Goal: Task Accomplishment & Management: Complete application form

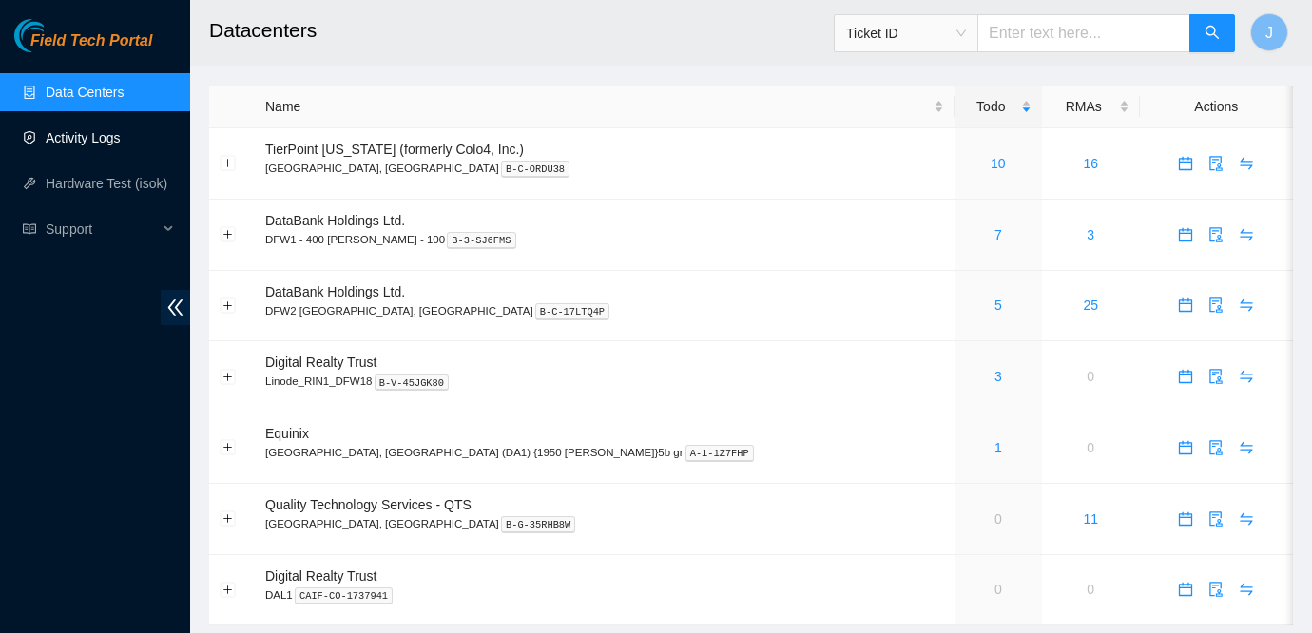
click at [93, 145] on link "Activity Logs" at bounding box center [83, 137] width 75 height 15
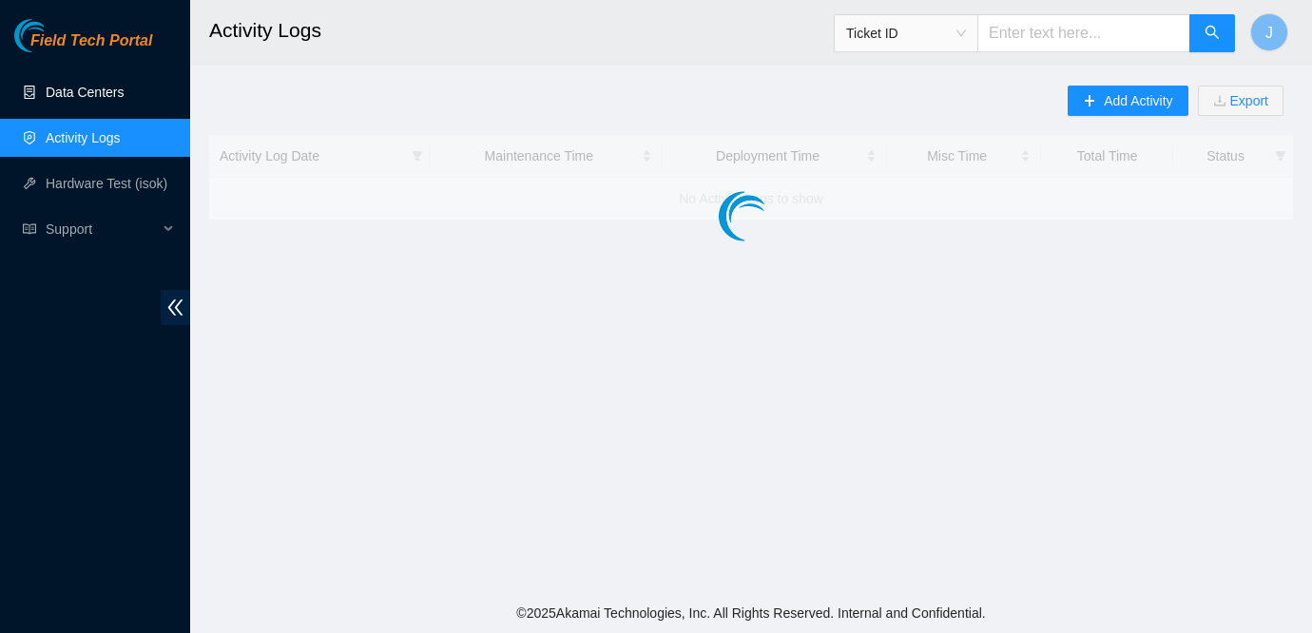
click at [65, 100] on link "Data Centers" at bounding box center [85, 92] width 78 height 15
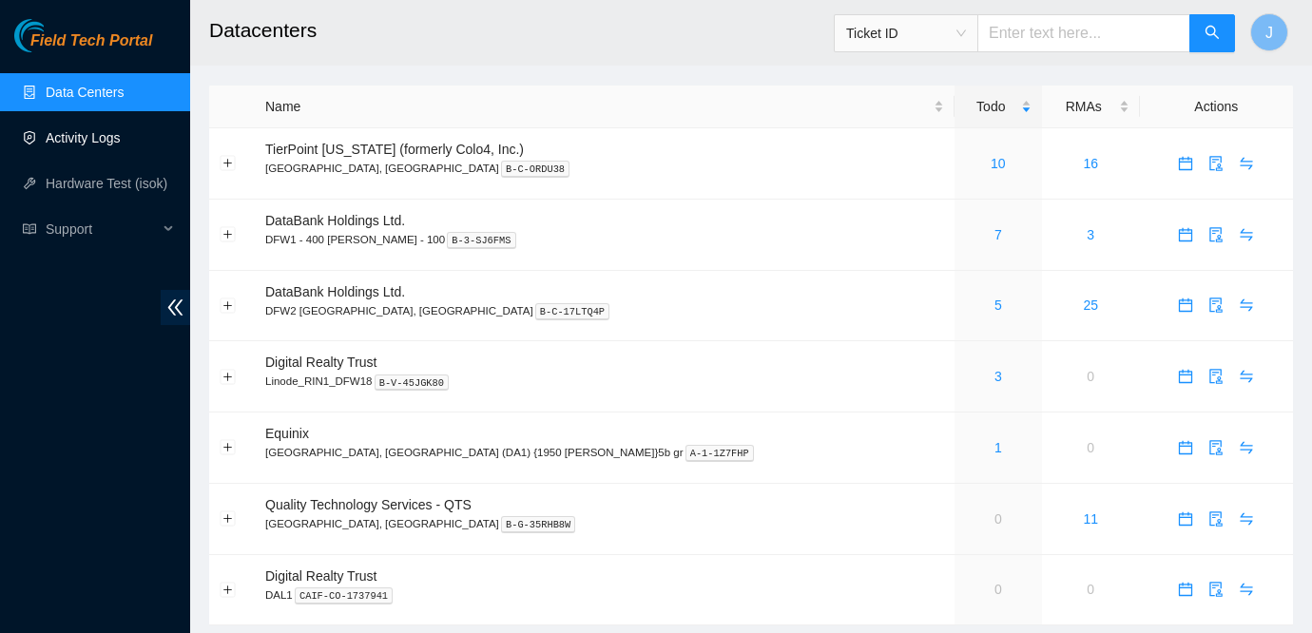
click at [75, 145] on link "Activity Logs" at bounding box center [83, 137] width 75 height 15
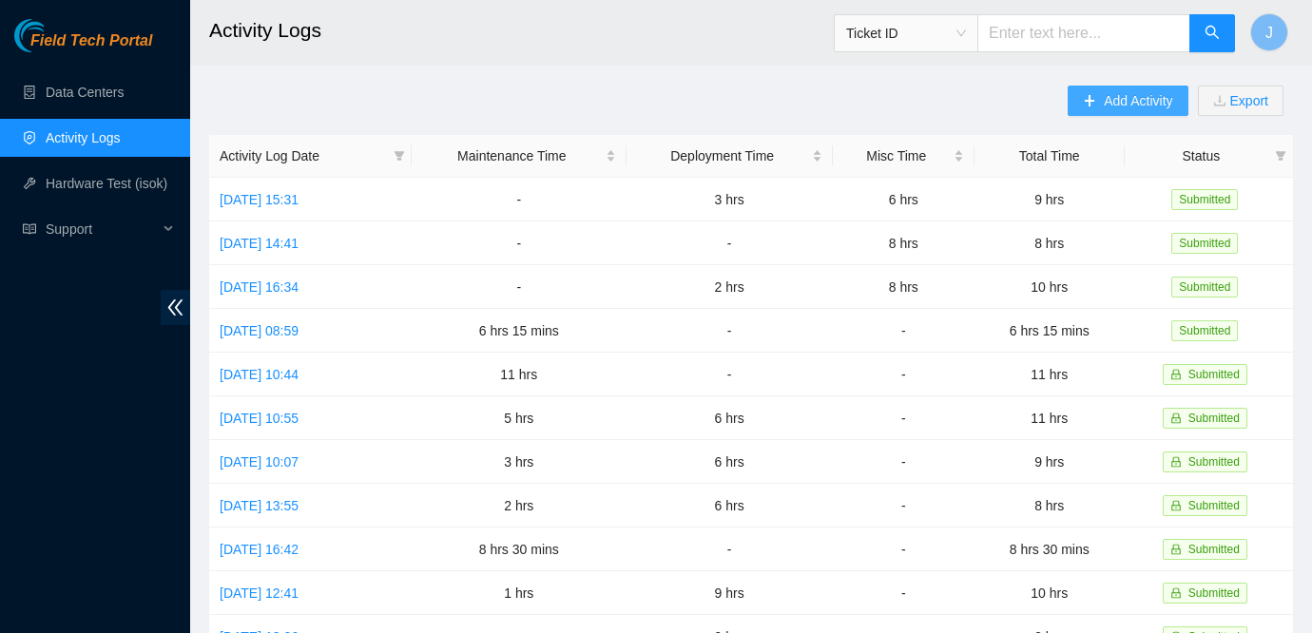
click at [1103, 109] on span "Add Activity" at bounding box center [1137, 100] width 68 height 21
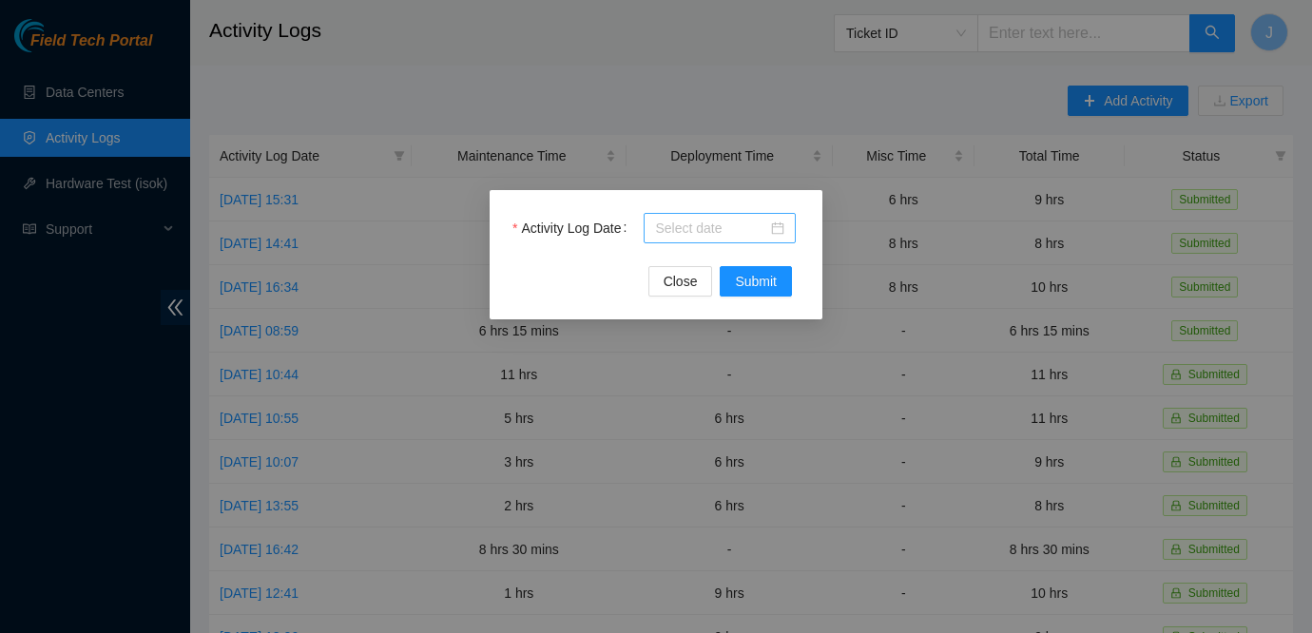
click at [772, 227] on div at bounding box center [719, 228] width 129 height 21
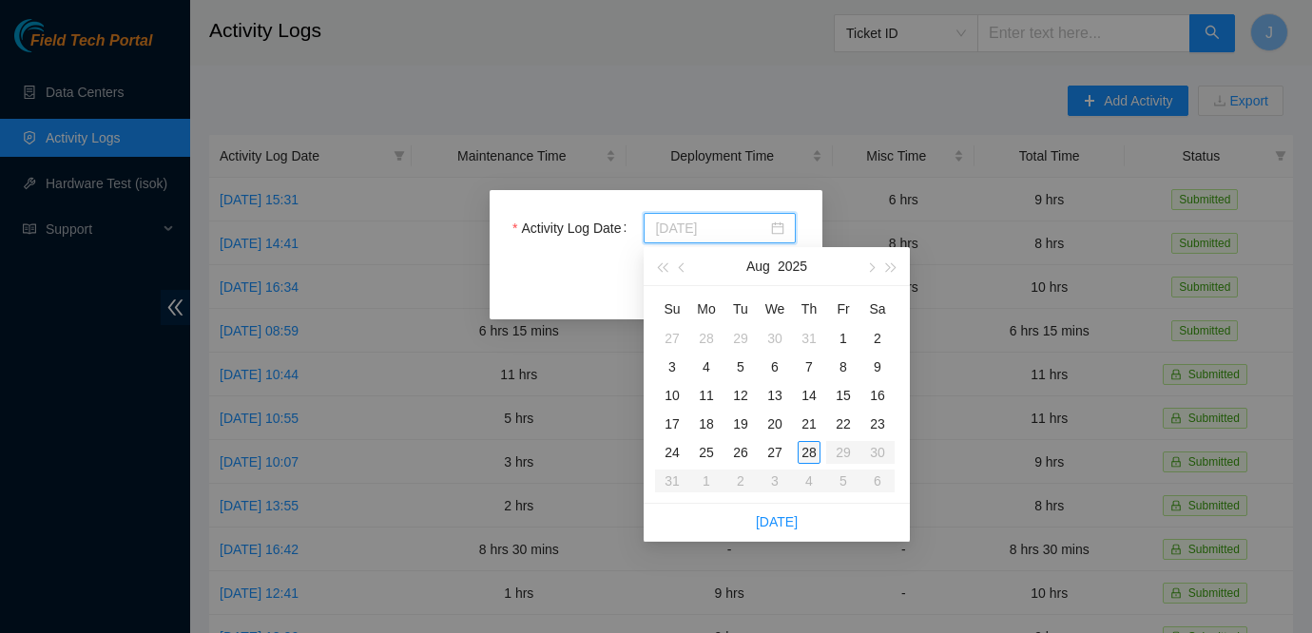
type input "2025-08-28"
click at [809, 455] on div "28" at bounding box center [808, 452] width 23 height 23
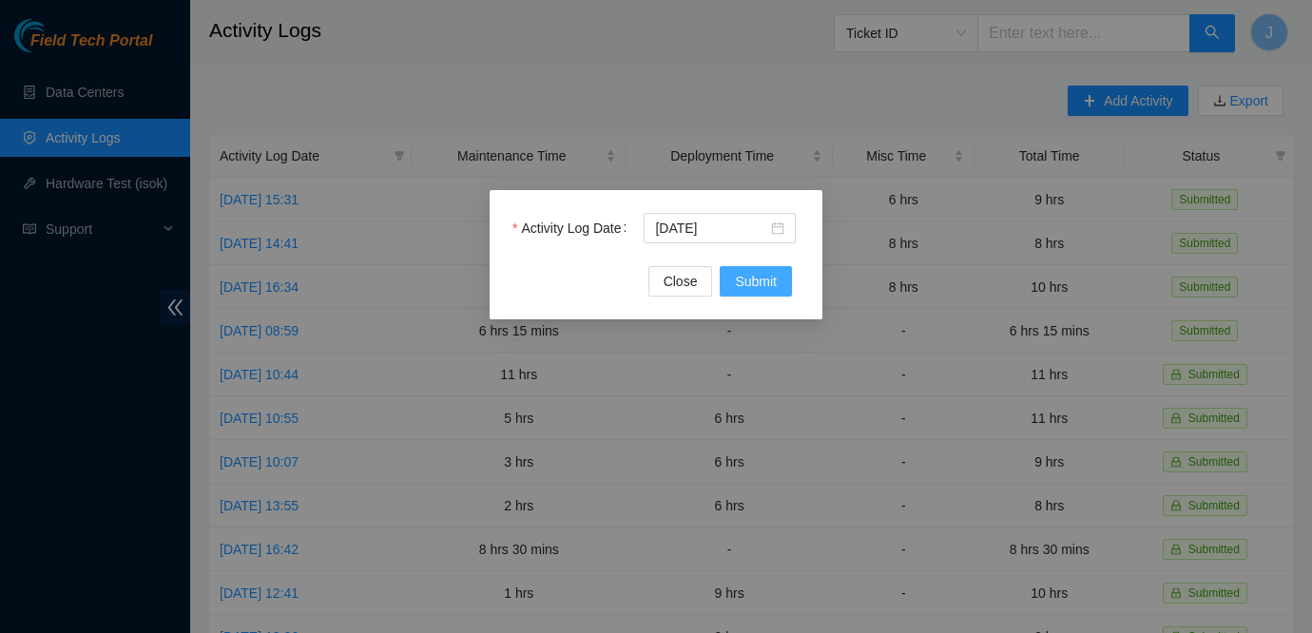
click at [746, 277] on span "Submit" at bounding box center [756, 281] width 42 height 21
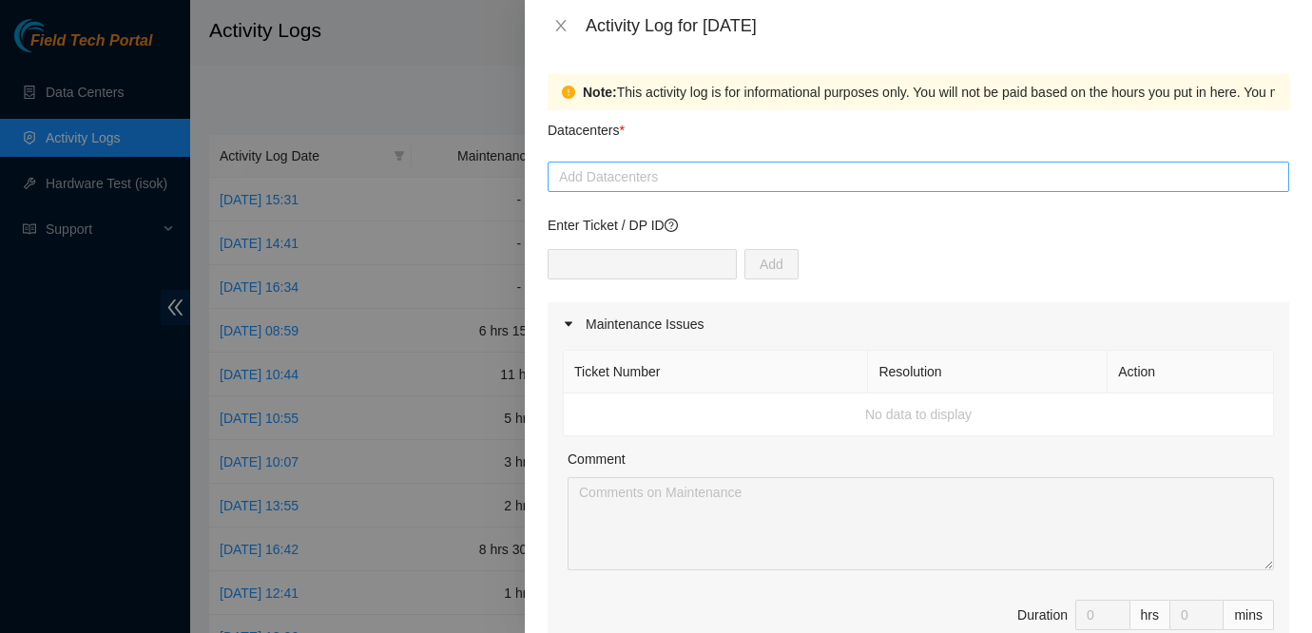
click at [780, 170] on div at bounding box center [918, 176] width 732 height 23
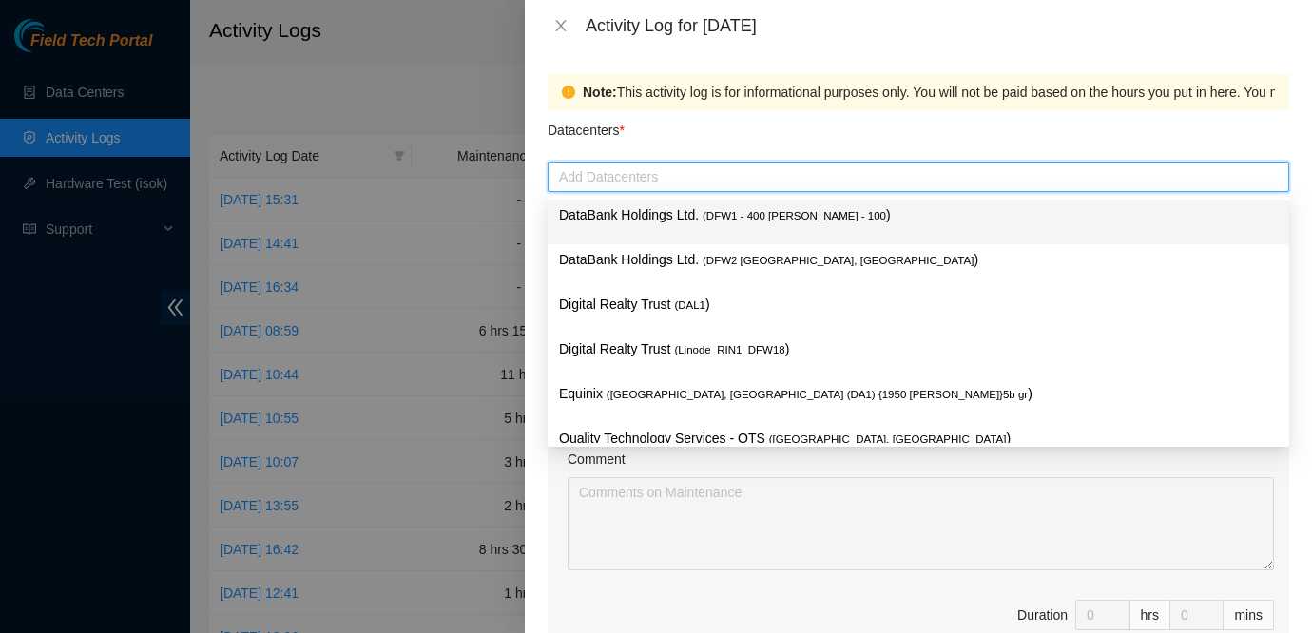
click at [739, 221] on span "( DFW1 - 400 S. Akard - 100" at bounding box center [793, 215] width 183 height 11
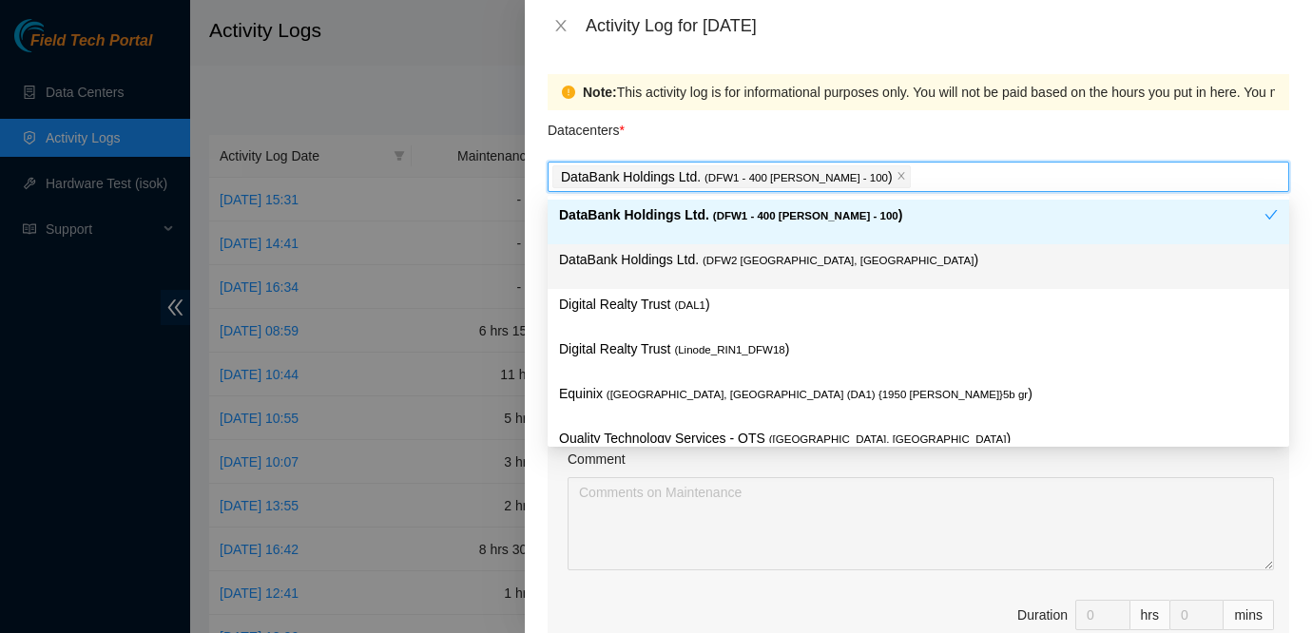
click at [957, 131] on div "Datacenters *" at bounding box center [917, 135] width 741 height 51
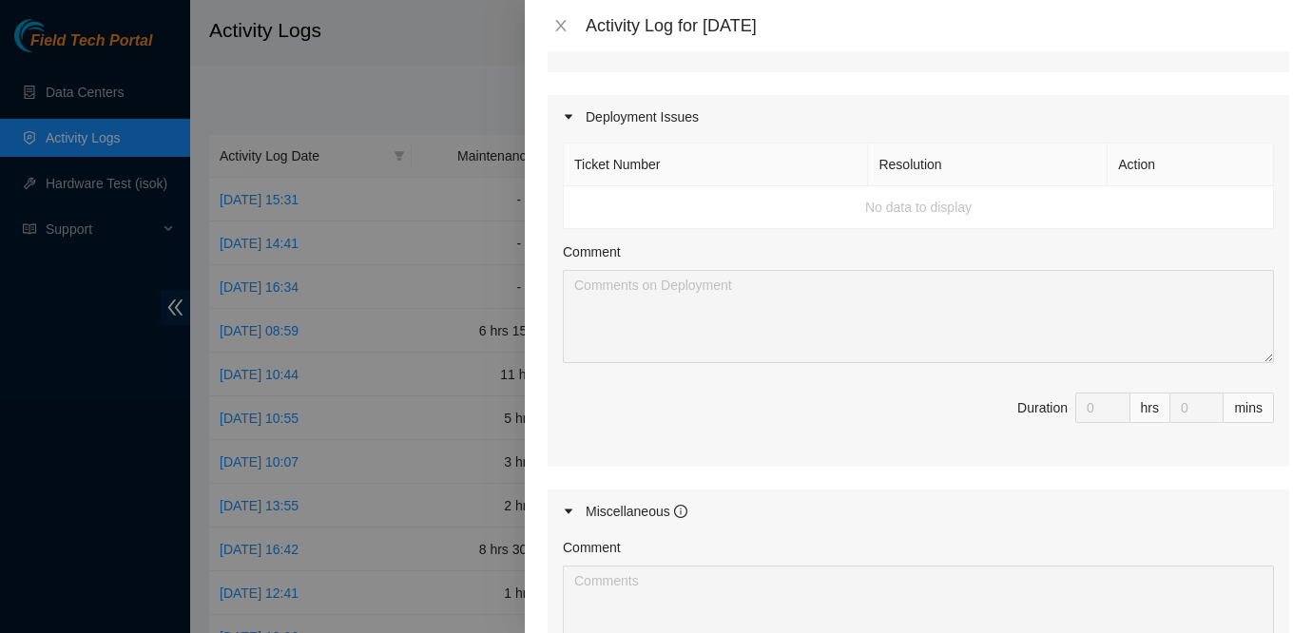
scroll to position [932, 0]
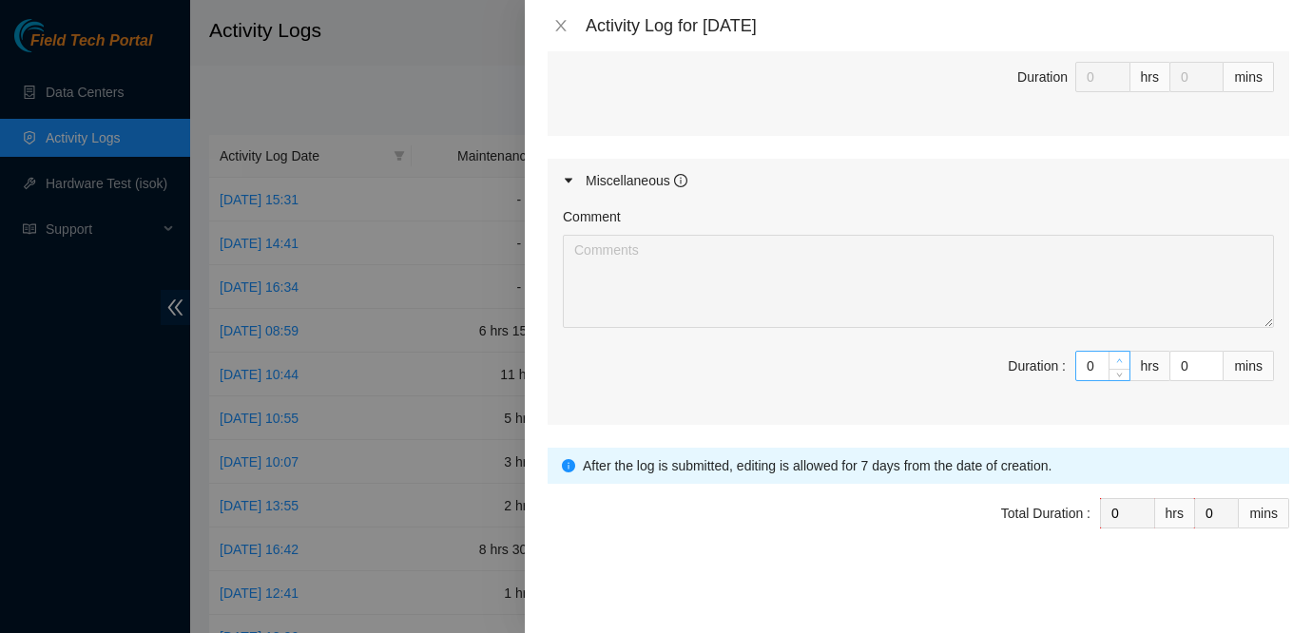
type input "1"
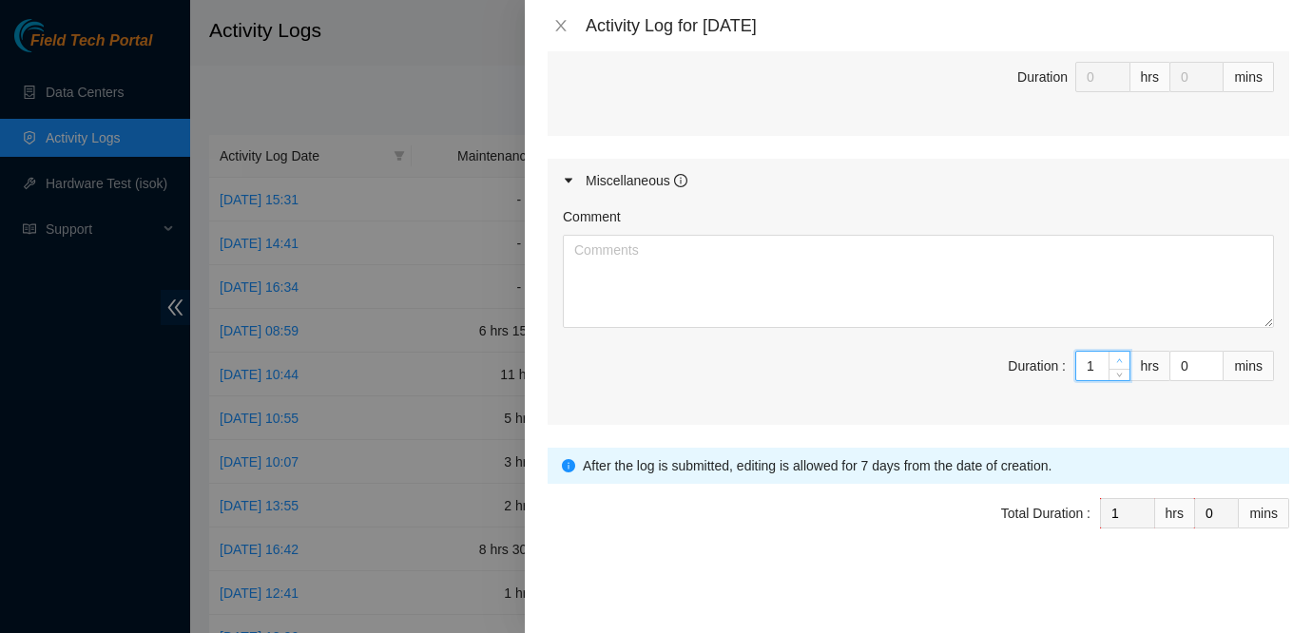
click at [1119, 360] on icon "up" at bounding box center [1120, 361] width 6 height 4
type input "2"
click at [1119, 360] on icon "up" at bounding box center [1120, 361] width 6 height 4
type input "3"
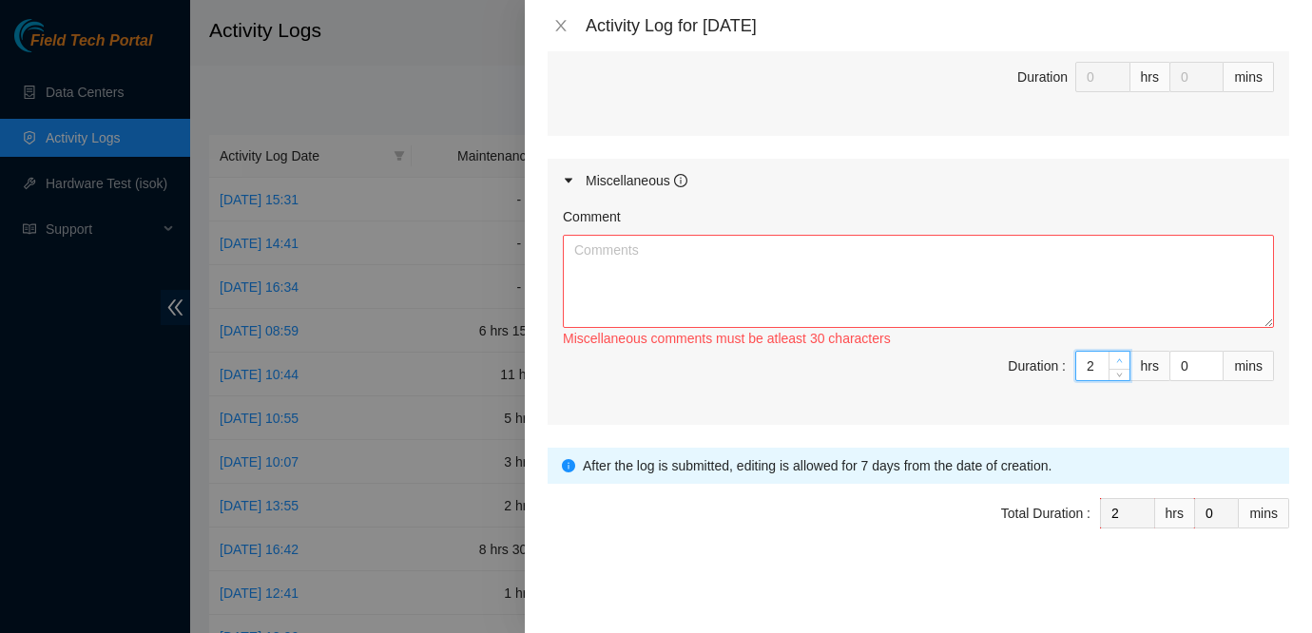
type input "3"
click at [1119, 360] on icon "up" at bounding box center [1120, 361] width 6 height 4
type input "4"
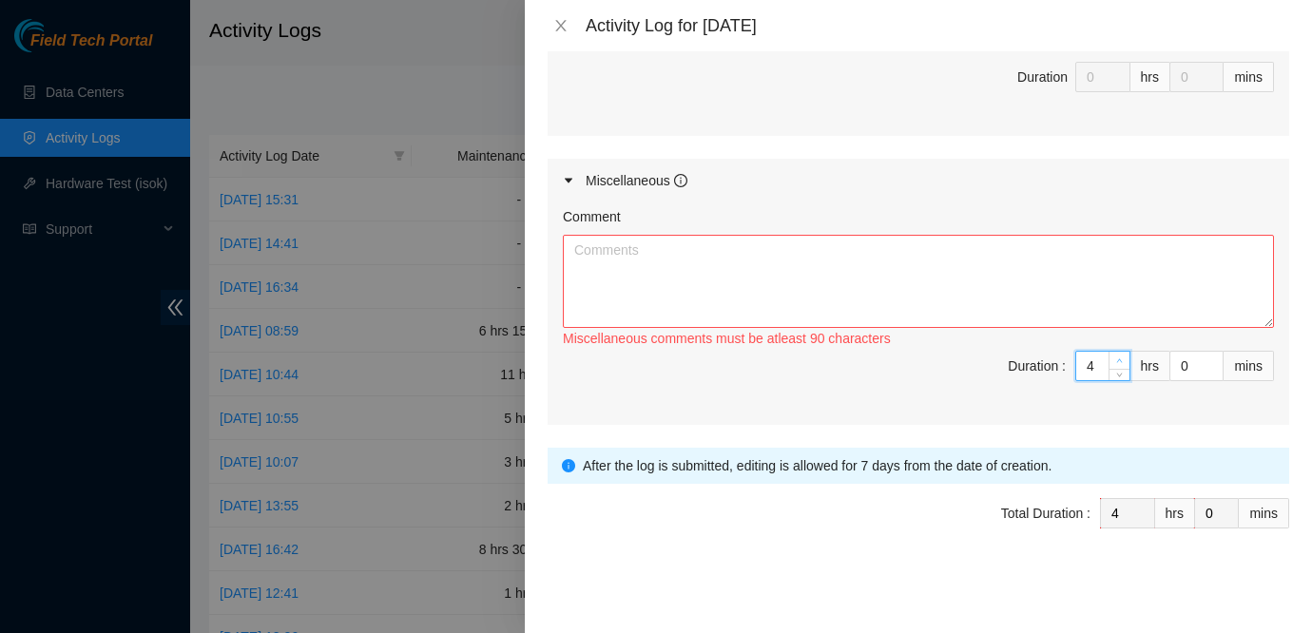
type input "5"
click at [1119, 360] on icon "up" at bounding box center [1120, 361] width 6 height 4
type input "6"
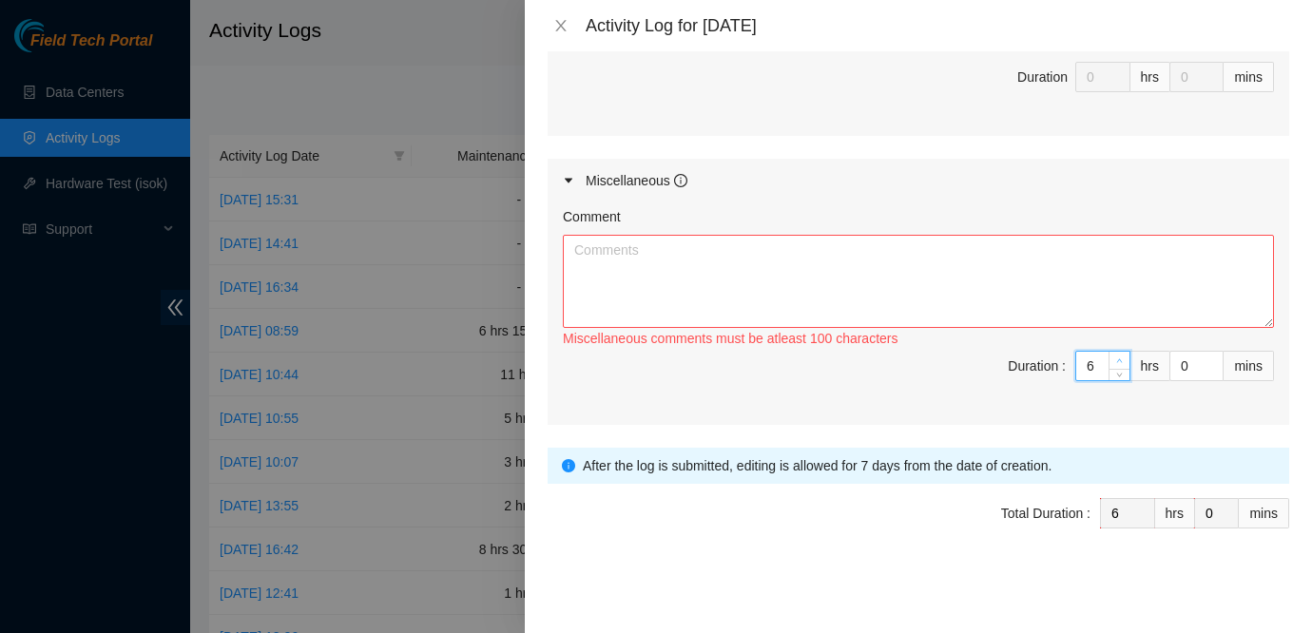
click at [1119, 360] on icon "up" at bounding box center [1120, 361] width 6 height 4
type input "7"
click at [1119, 360] on icon "up" at bounding box center [1120, 361] width 6 height 4
type input "8"
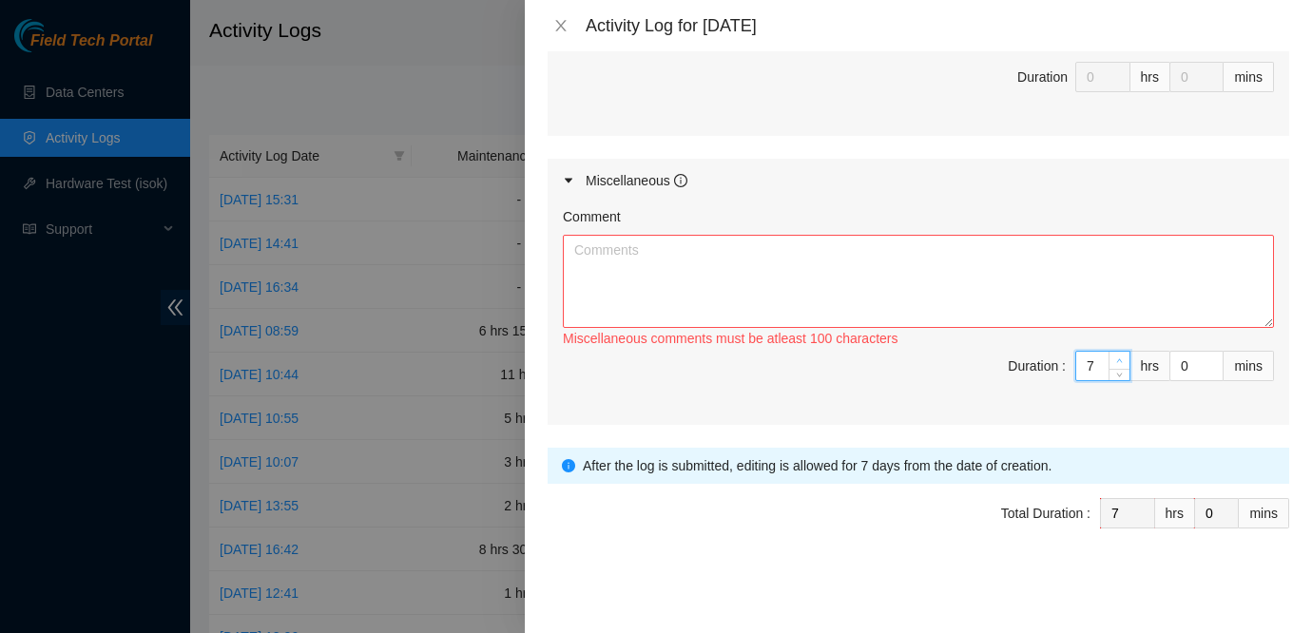
type input "8"
click at [1119, 360] on icon "up" at bounding box center [1120, 361] width 6 height 4
click at [933, 263] on textarea "Comment" at bounding box center [918, 281] width 711 height 93
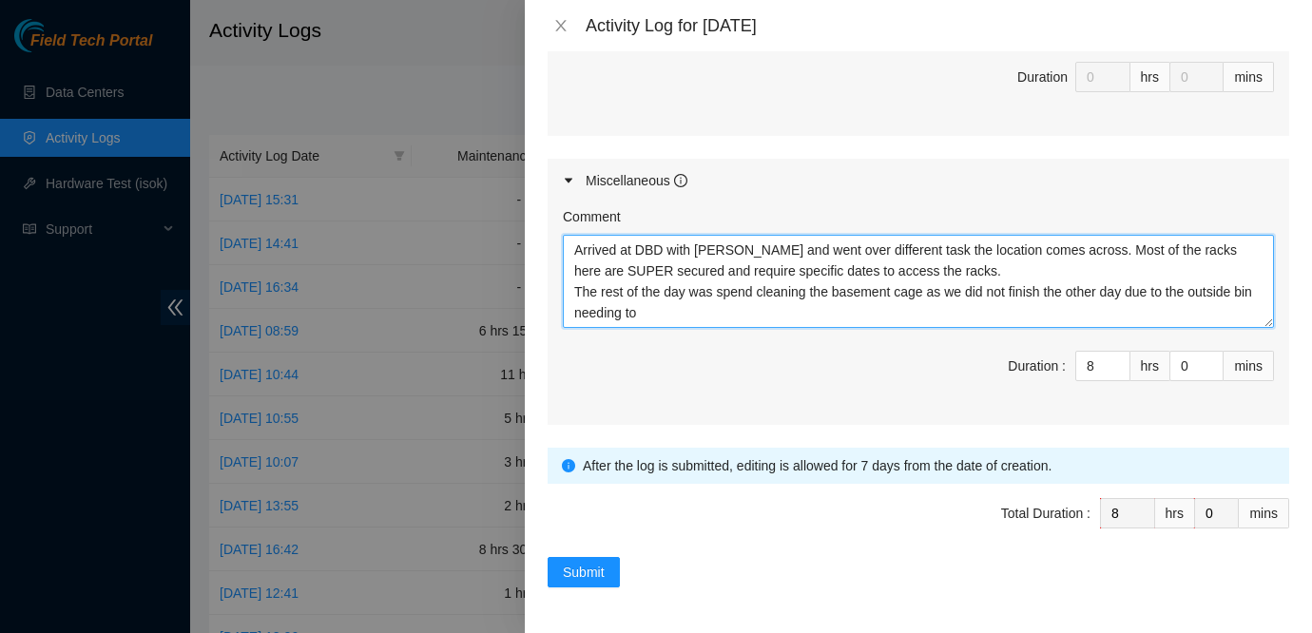
click at [760, 295] on textarea "Arrived at DBD with Pablo and went over different task the location comes acros…" at bounding box center [918, 281] width 711 height 93
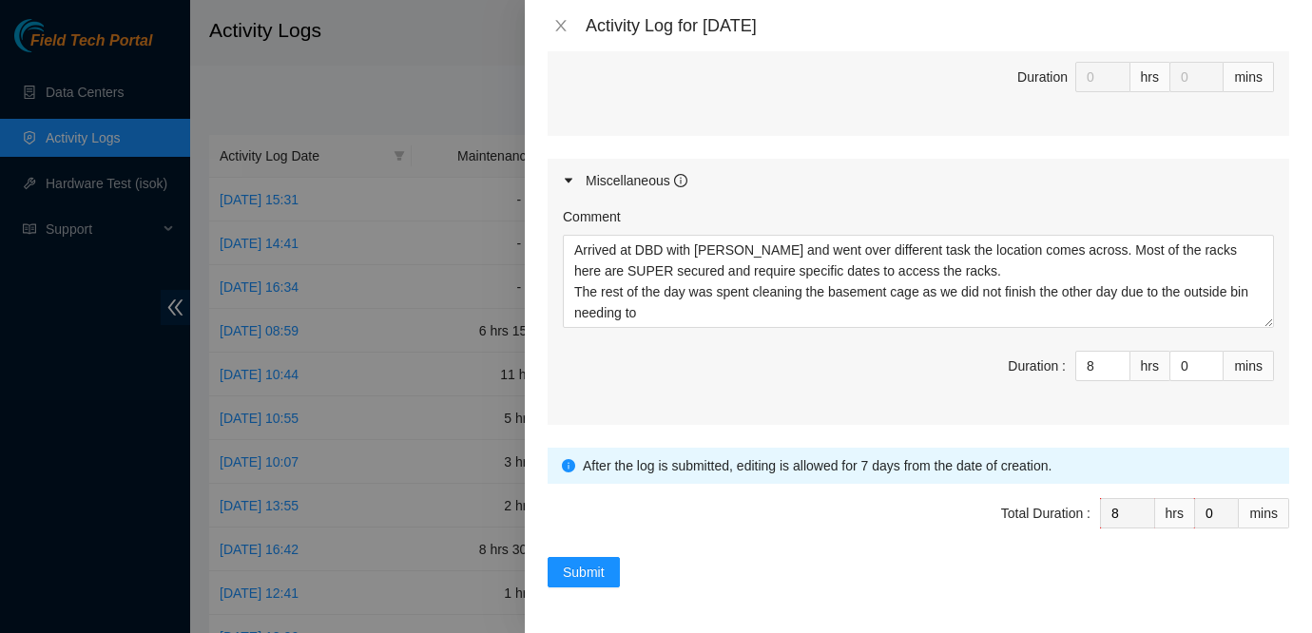
click at [734, 327] on div "Comment Arrived at DBD with Pablo and went over different task the location com…" at bounding box center [917, 313] width 741 height 222
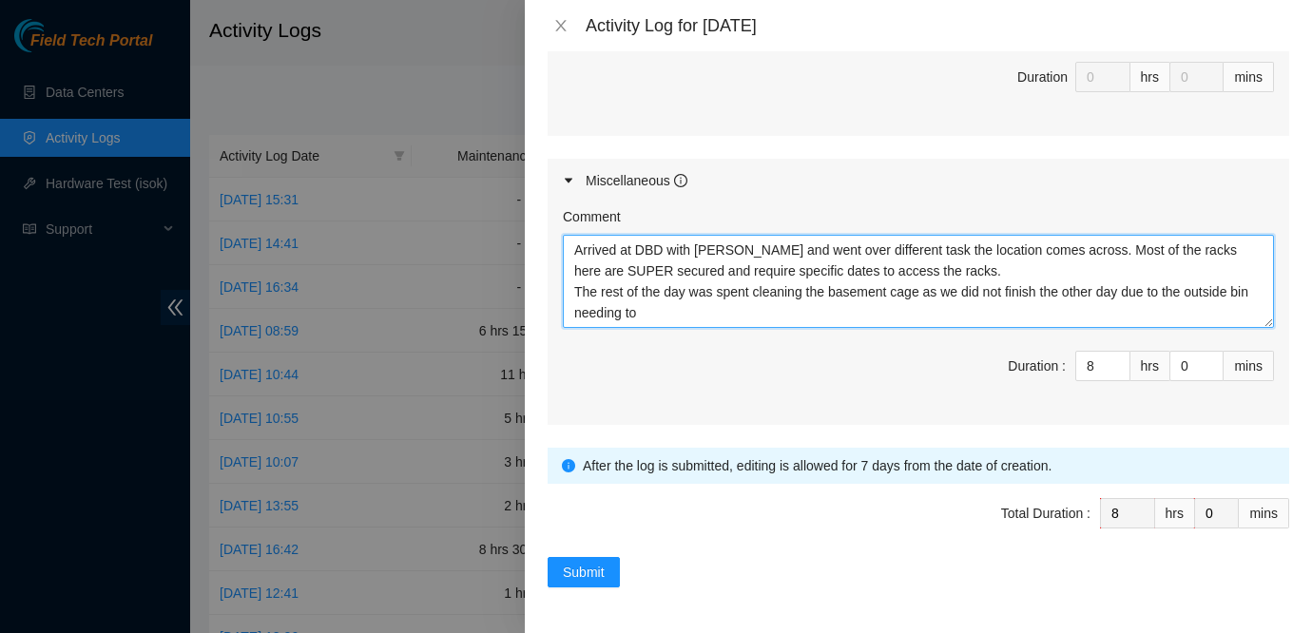
click at [725, 312] on textarea "Arrived at DBD with Pablo and went over different task the location comes acros…" at bounding box center [918, 281] width 711 height 93
type textarea "Arrived at DBD with Pablo and went over different task the location comes acros…"
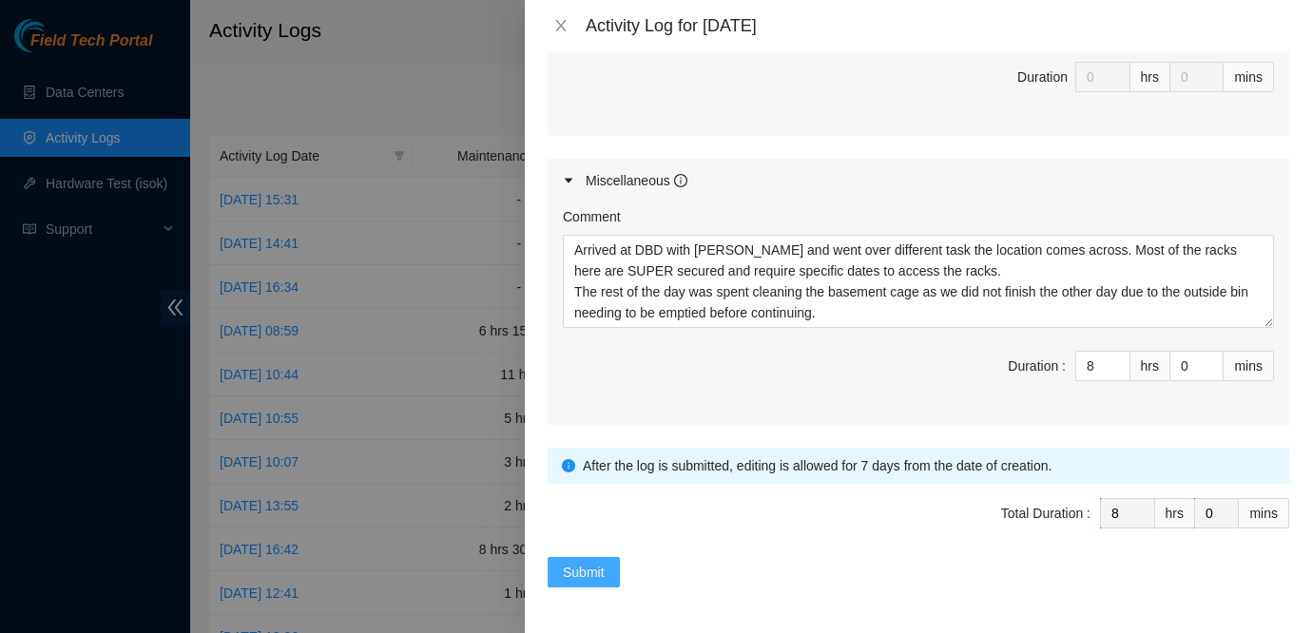
click at [571, 572] on span "Submit" at bounding box center [584, 572] width 42 height 21
